Goal: Task Accomplishment & Management: Use online tool/utility

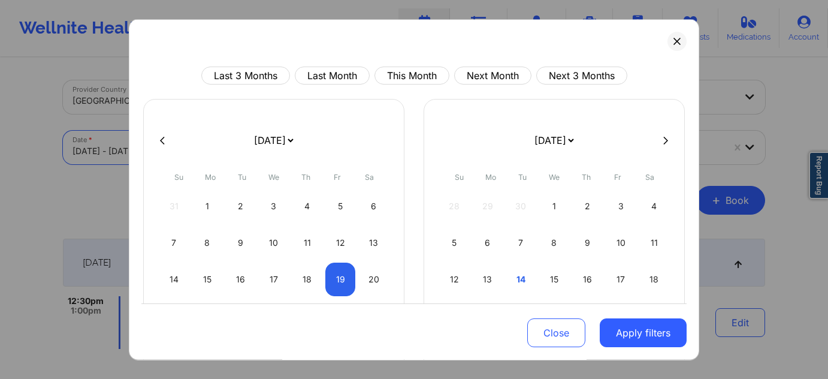
select select "2025-8"
select select "2025-9"
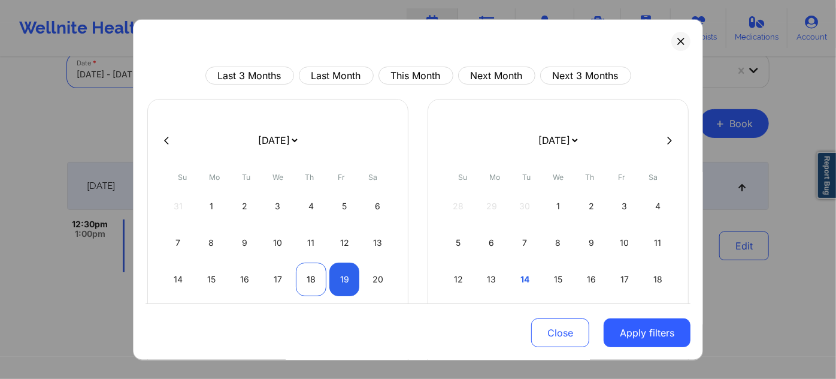
click at [317, 285] on div "18" at bounding box center [311, 279] width 31 height 34
select select "2025-8"
select select "2025-9"
click at [315, 280] on div "18" at bounding box center [311, 279] width 31 height 34
select select "2025-8"
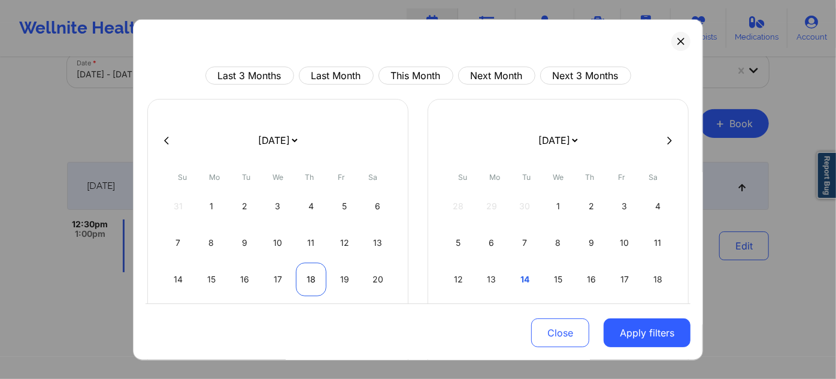
select select "2025-9"
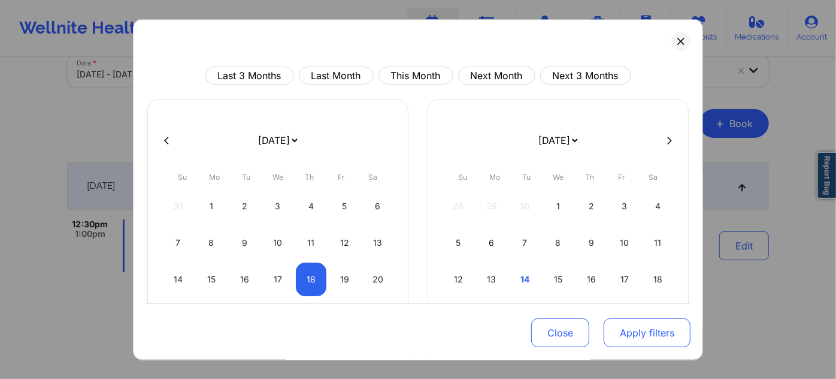
click at [625, 338] on button "Apply filters" at bounding box center [647, 332] width 87 height 29
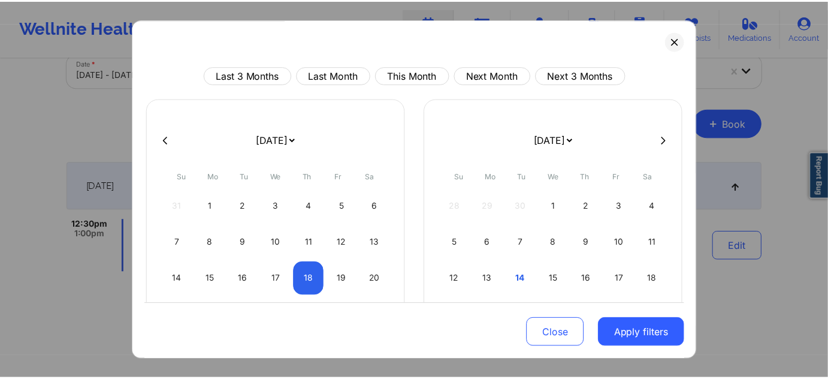
scroll to position [4, 0]
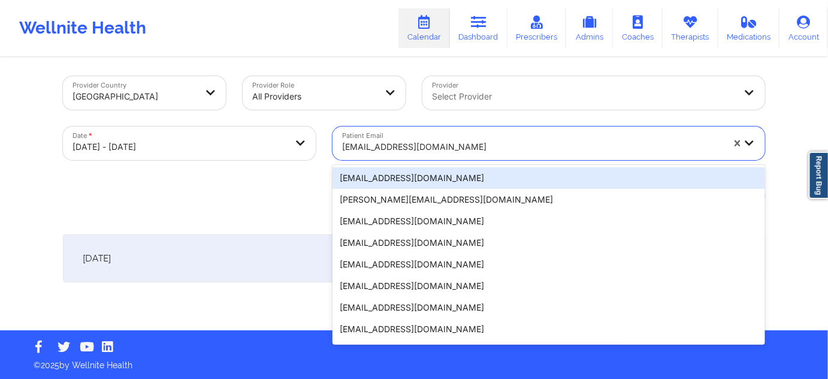
click at [411, 155] on div "[EMAIL_ADDRESS][DOMAIN_NAME]" at bounding box center [532, 147] width 381 height 26
paste input "[EMAIL_ADDRESS][DOMAIN_NAME]"
type input "[EMAIL_ADDRESS][DOMAIN_NAME]"
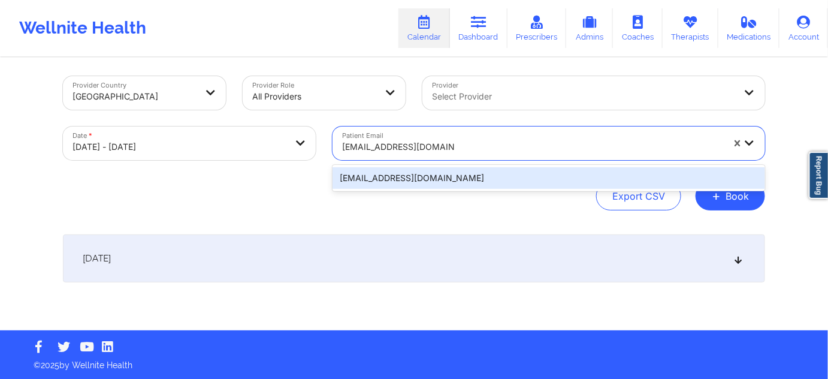
click at [407, 179] on div "[EMAIL_ADDRESS][DOMAIN_NAME]" at bounding box center [548, 178] width 432 height 22
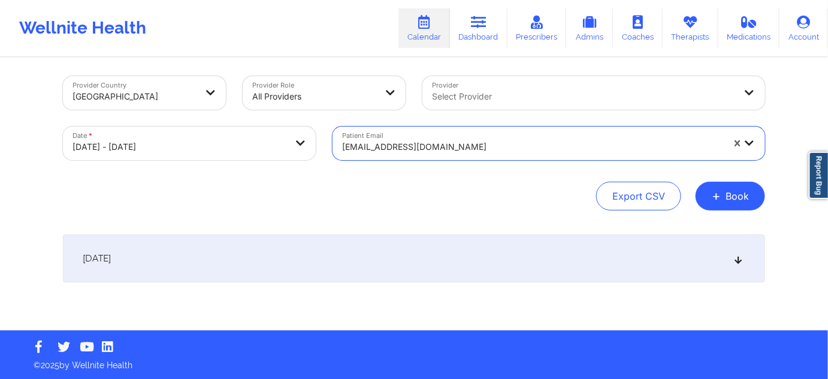
click at [385, 273] on div "[DATE]" at bounding box center [414, 258] width 702 height 48
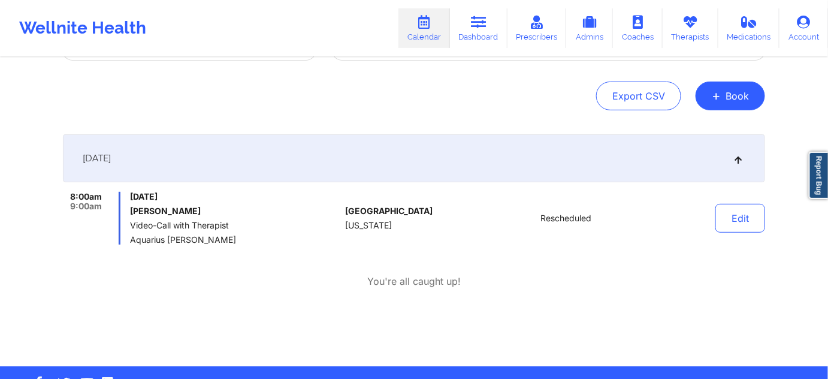
scroll to position [113, 0]
